Goal: Task Accomplishment & Management: Manage account settings

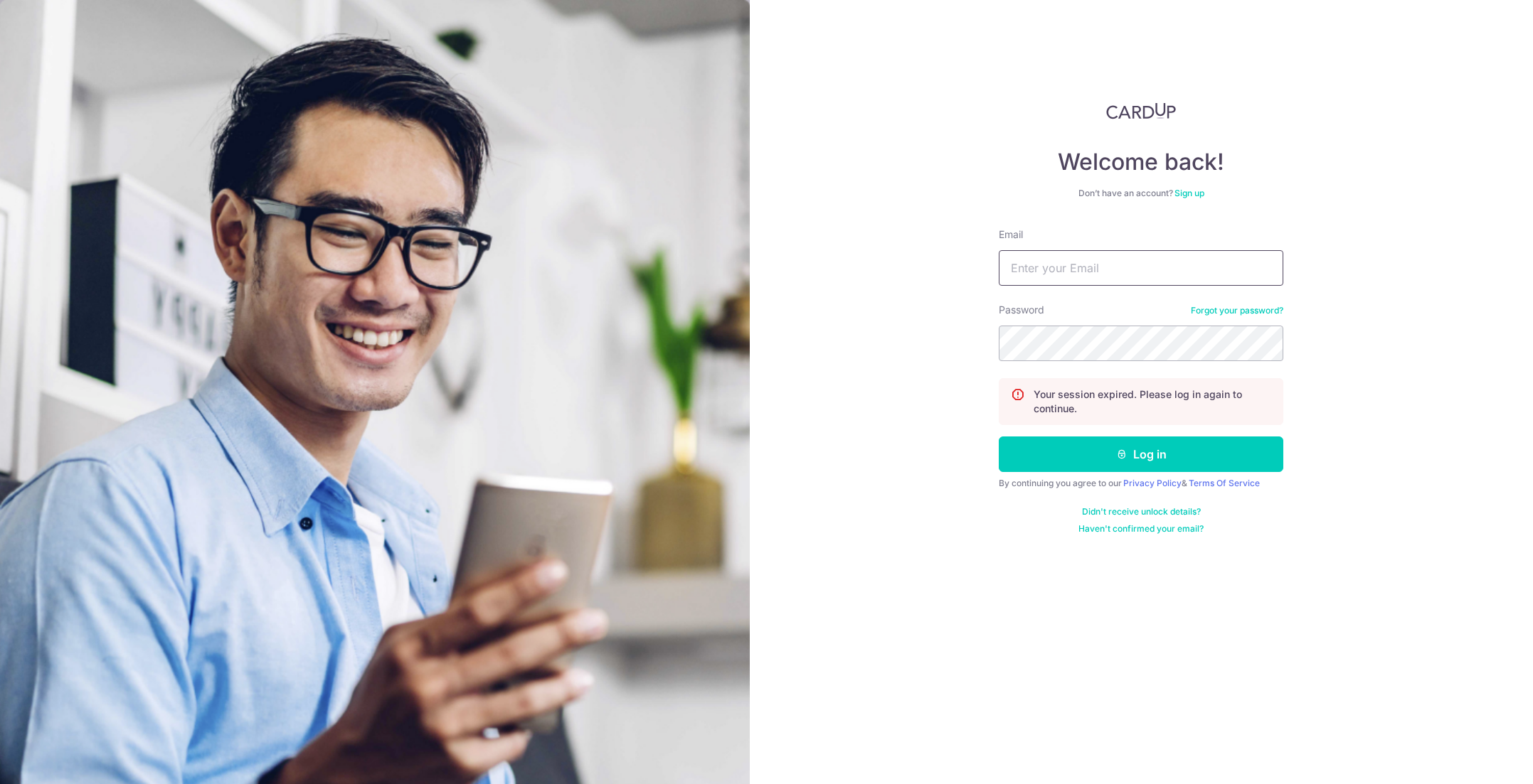
click at [1070, 273] on input "Email" at bounding box center [1141, 268] width 285 height 36
type input "[EMAIL_ADDRESS][DOMAIN_NAME]"
click at [999, 436] on button "Log in" at bounding box center [1141, 454] width 285 height 36
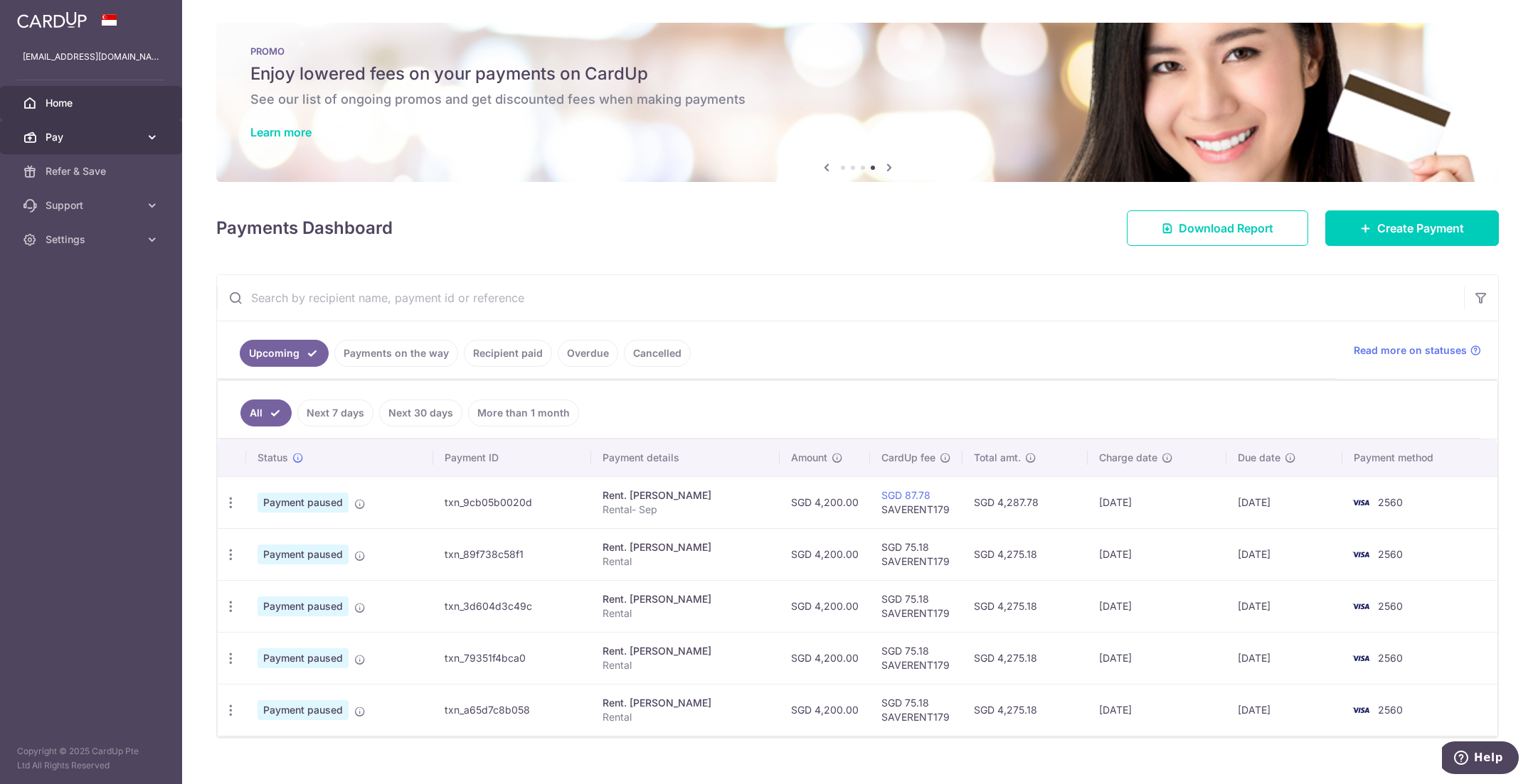
click at [149, 143] on icon at bounding box center [152, 137] width 14 height 14
